Goal: Information Seeking & Learning: Learn about a topic

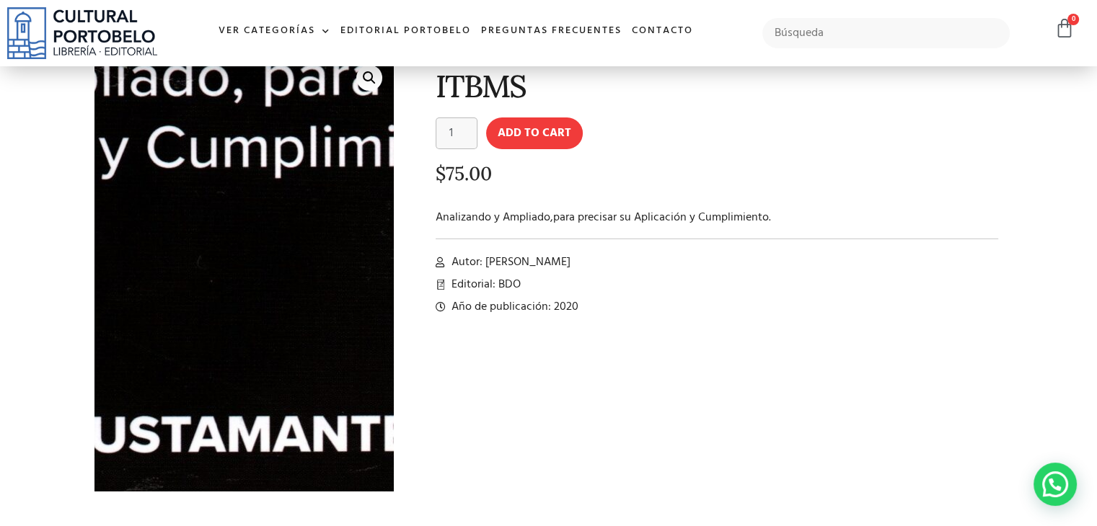
scroll to position [79, 0]
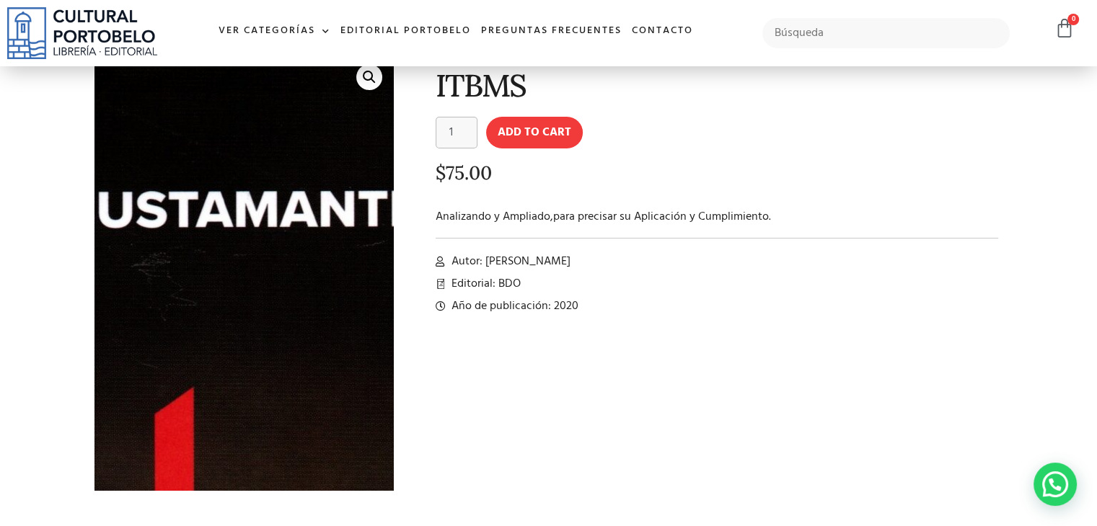
click at [272, 304] on img at bounding box center [154, 169] width 1260 height 1846
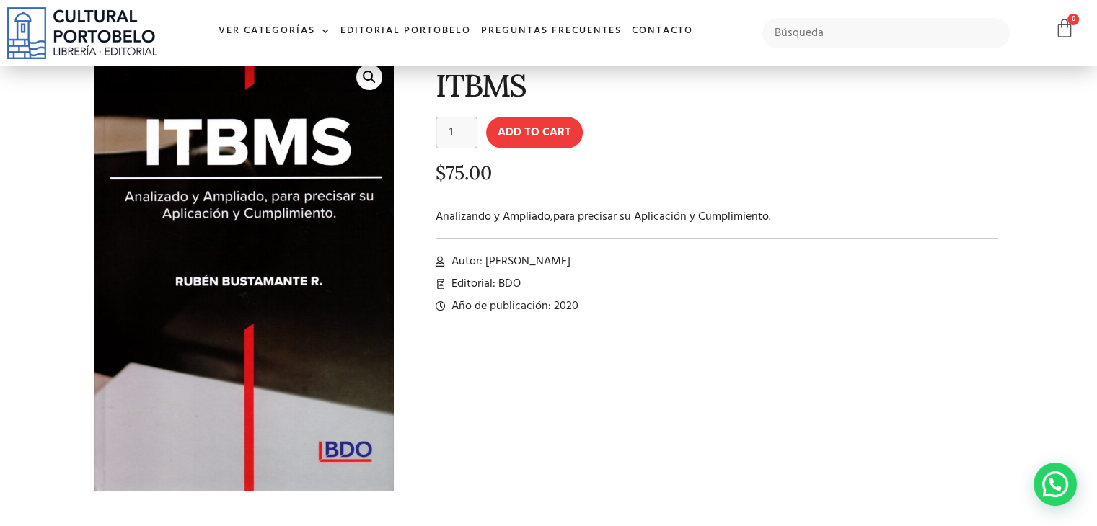
click at [366, 76] on link "🔍" at bounding box center [369, 77] width 26 height 26
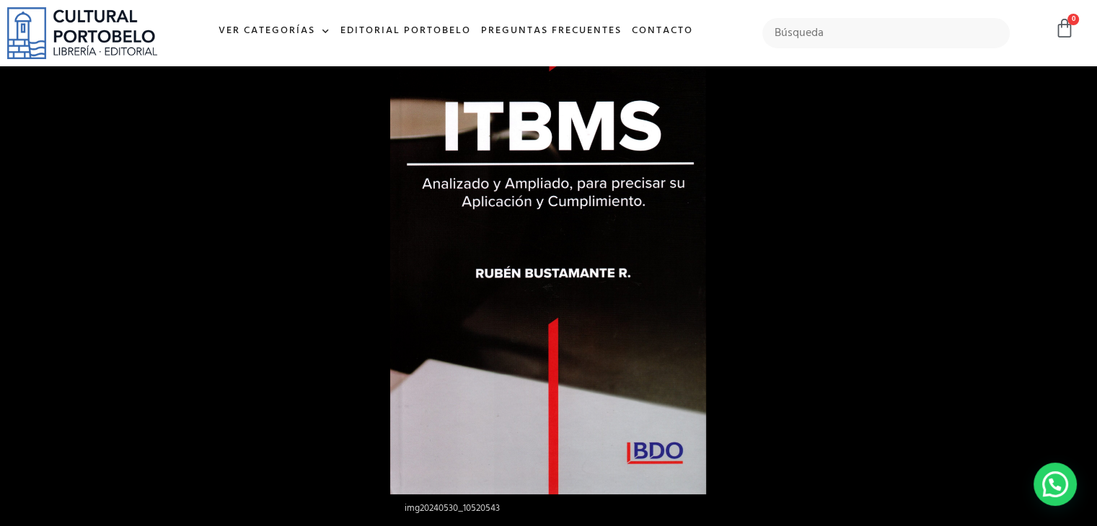
click at [594, 413] on img at bounding box center [548, 263] width 316 height 463
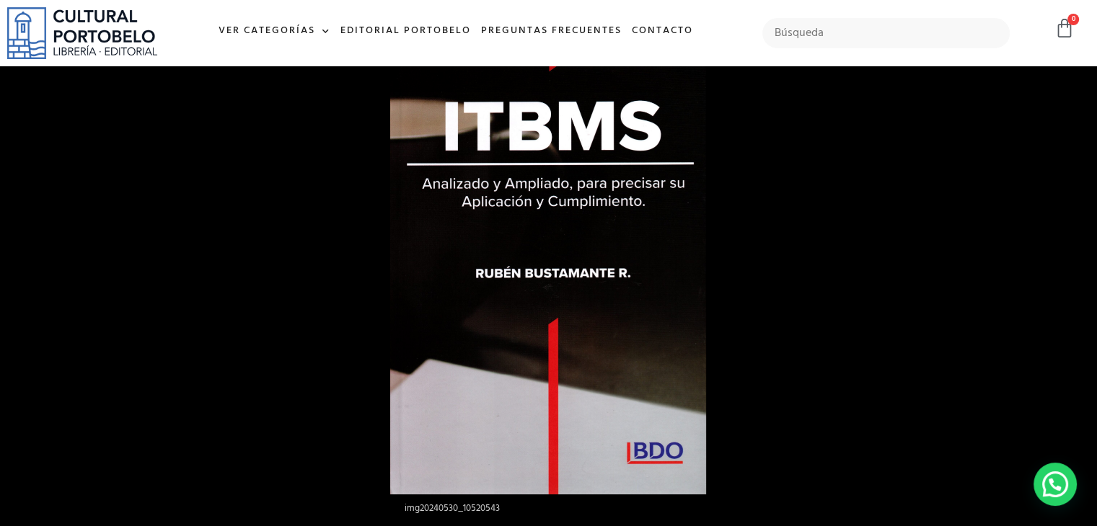
click at [562, 195] on img at bounding box center [548, 263] width 316 height 463
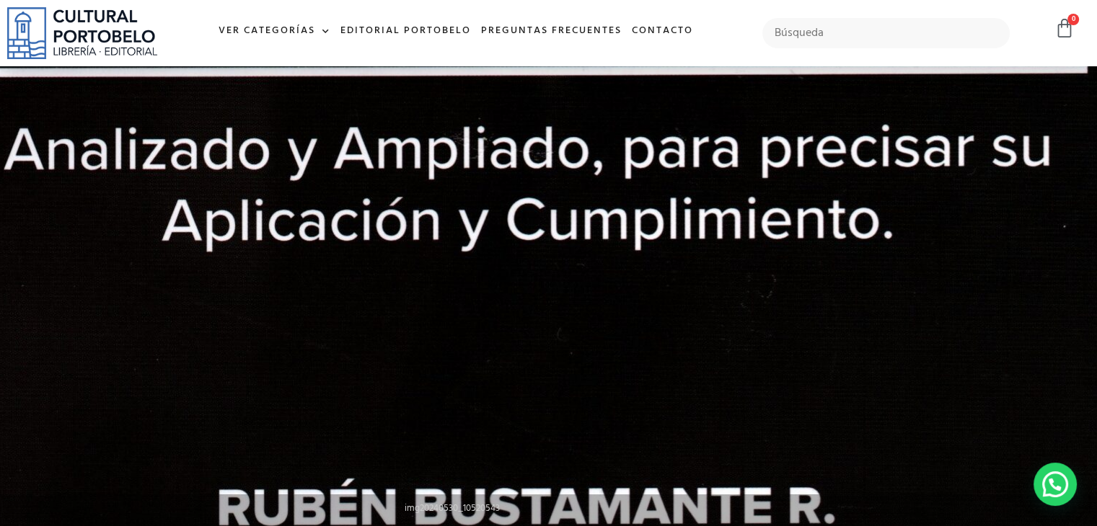
click at [562, 195] on img at bounding box center [507, 467] width 1260 height 1846
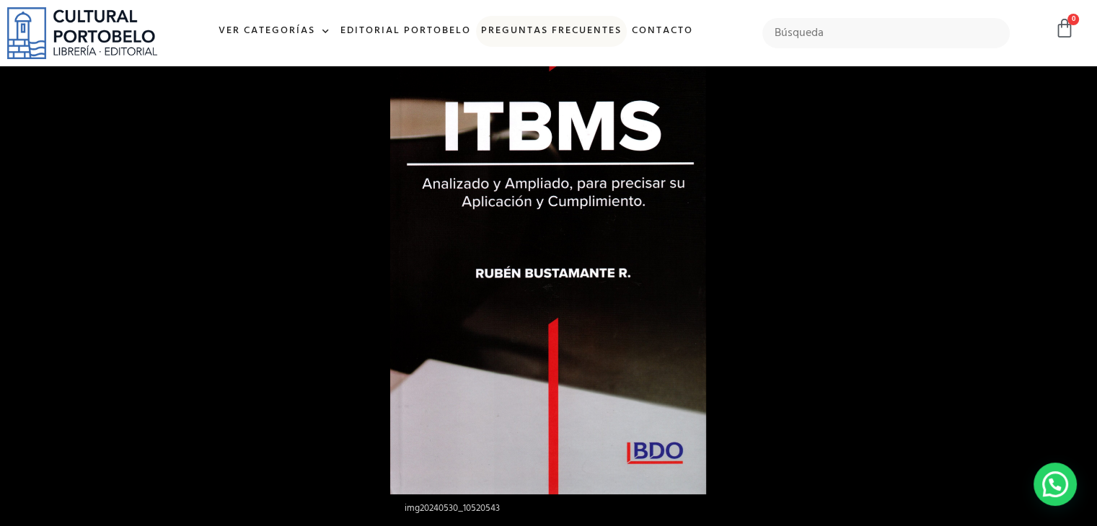
click at [555, 35] on link "Preguntas frecuentes" at bounding box center [551, 31] width 151 height 31
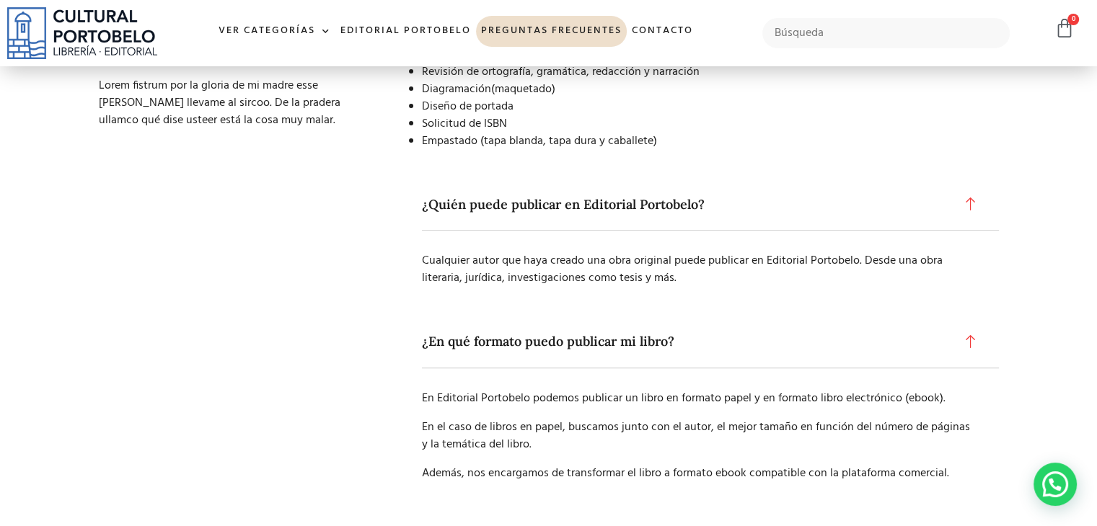
scroll to position [433, 0]
